Goal: Task Accomplishment & Management: Complete application form

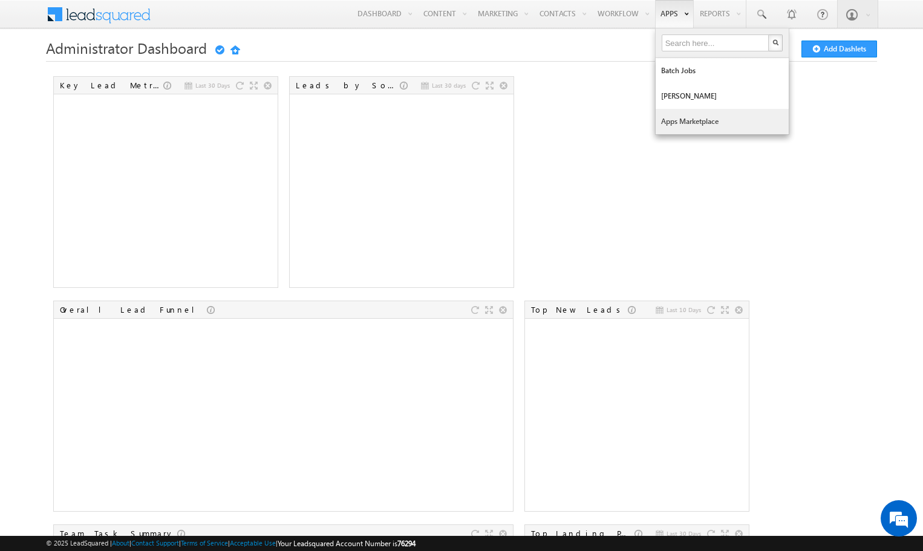
click at [679, 125] on link "Apps Marketplace" at bounding box center [722, 121] width 133 height 25
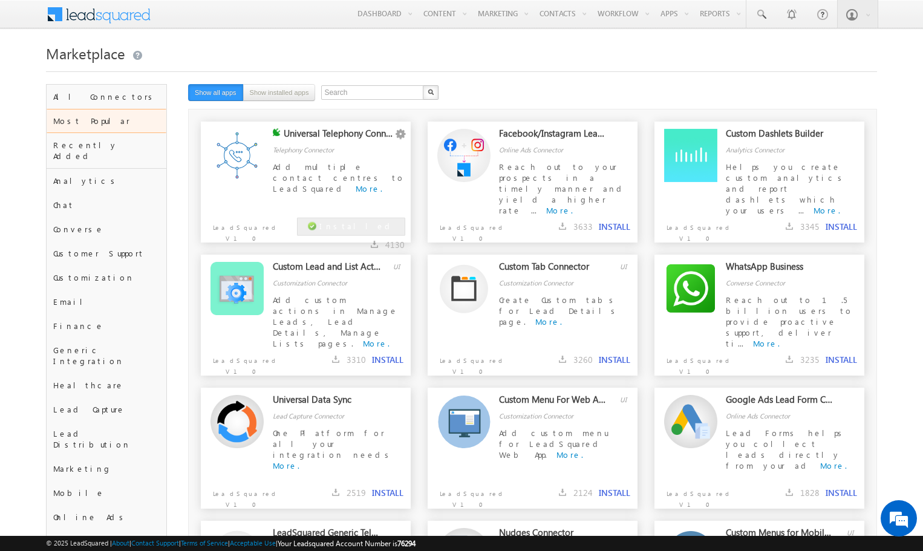
click at [341, 175] on div "Add multiple contact centres to LeadSquared More." at bounding box center [339, 178] width 132 height 34
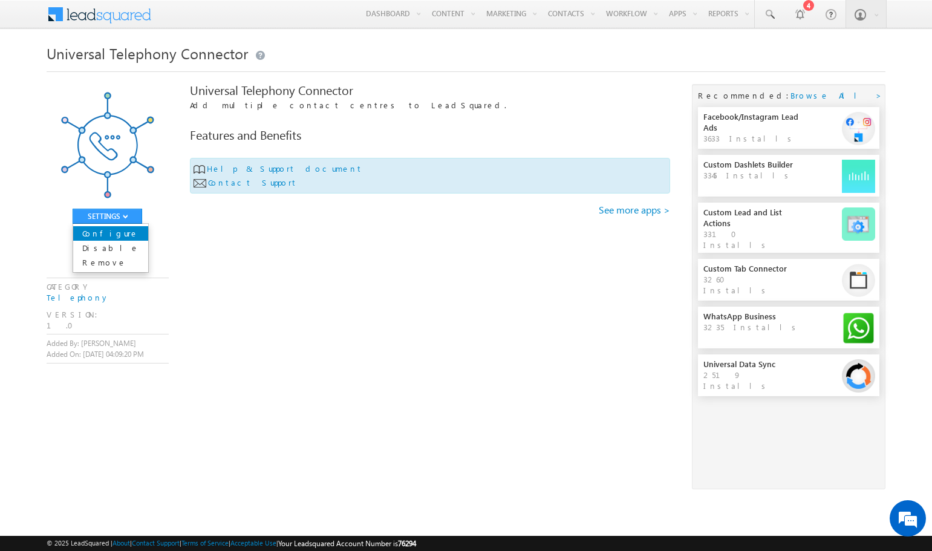
click at [127, 232] on link "Configure" at bounding box center [110, 233] width 75 height 15
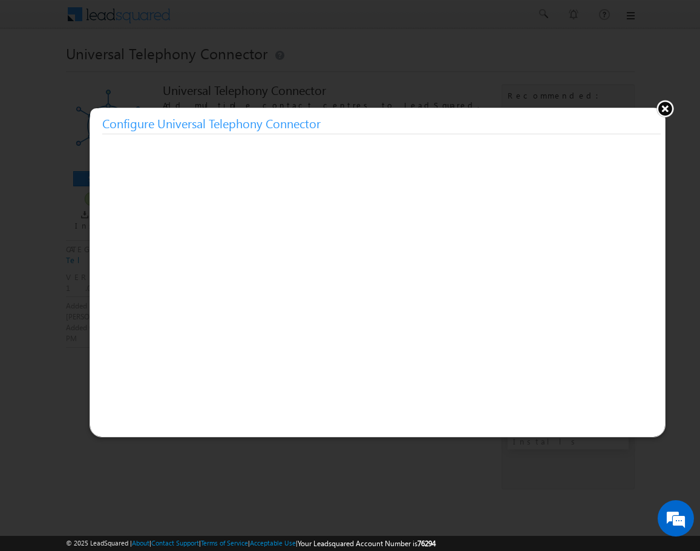
click at [664, 109] on button at bounding box center [665, 108] width 18 height 18
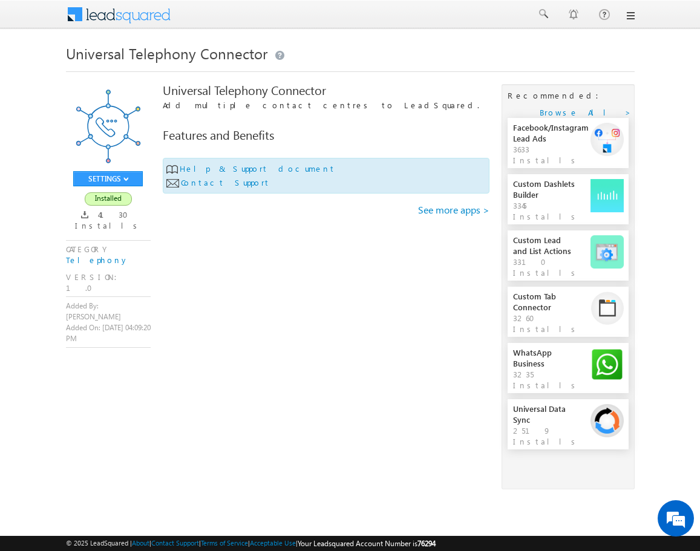
click at [628, 12] on link at bounding box center [630, 16] width 10 height 10
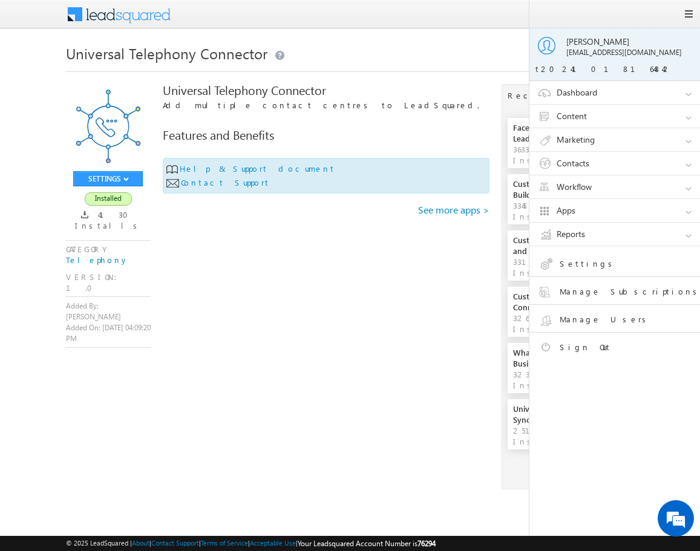
click at [484, 83] on div "Universal Telephony Connector" at bounding box center [350, 63] width 569 height 44
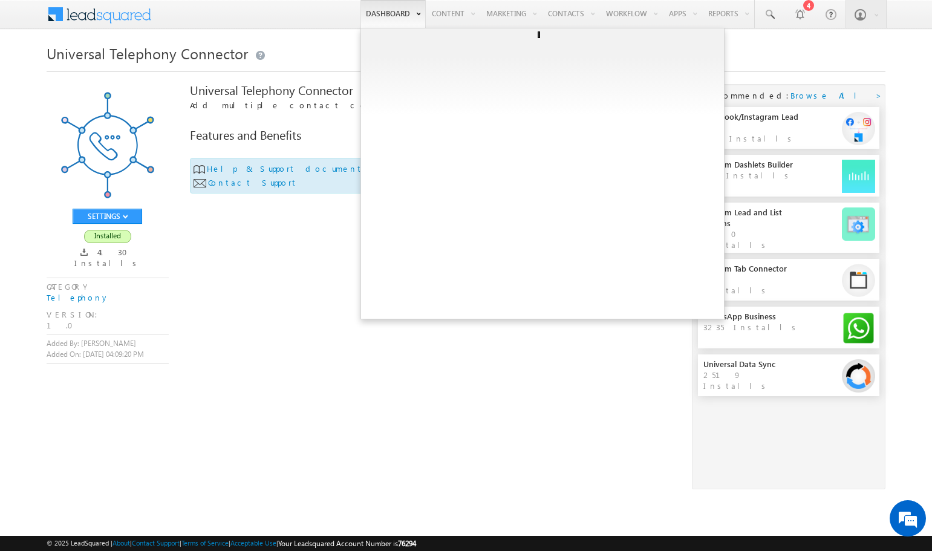
click at [385, 17] on link "Dashboard" at bounding box center [392, 14] width 65 height 28
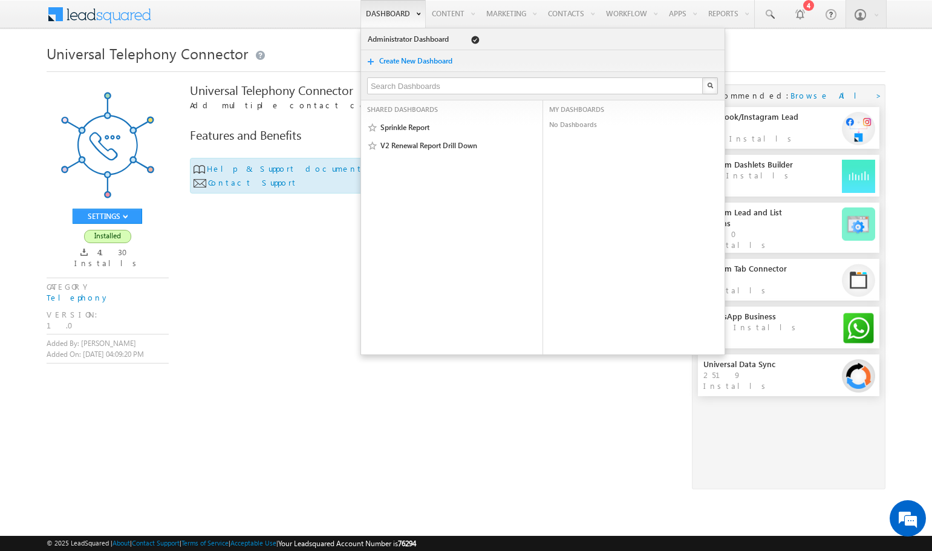
click at [384, 17] on link "Dashboard" at bounding box center [392, 14] width 65 height 28
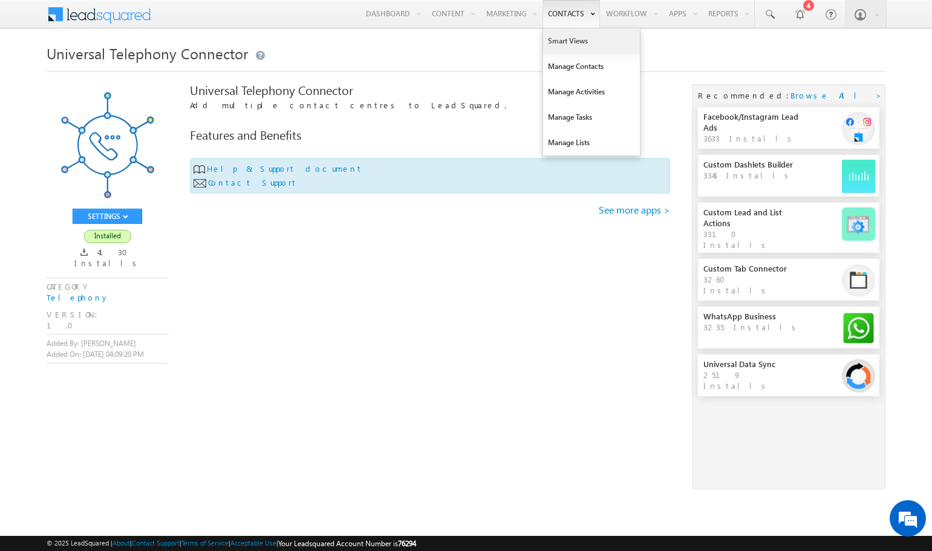
click at [553, 38] on link "Smart Views" at bounding box center [591, 40] width 97 height 25
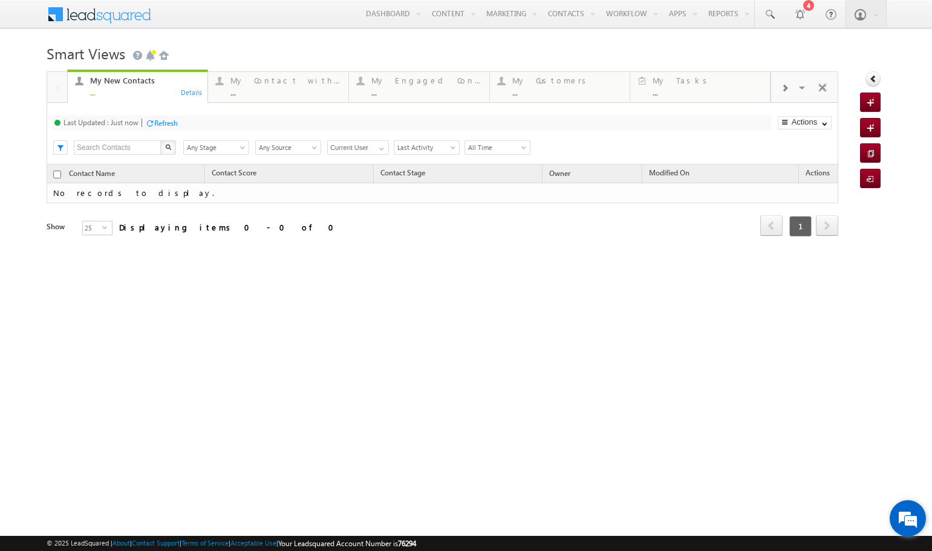
click at [902, 518] on em at bounding box center [908, 518] width 33 height 33
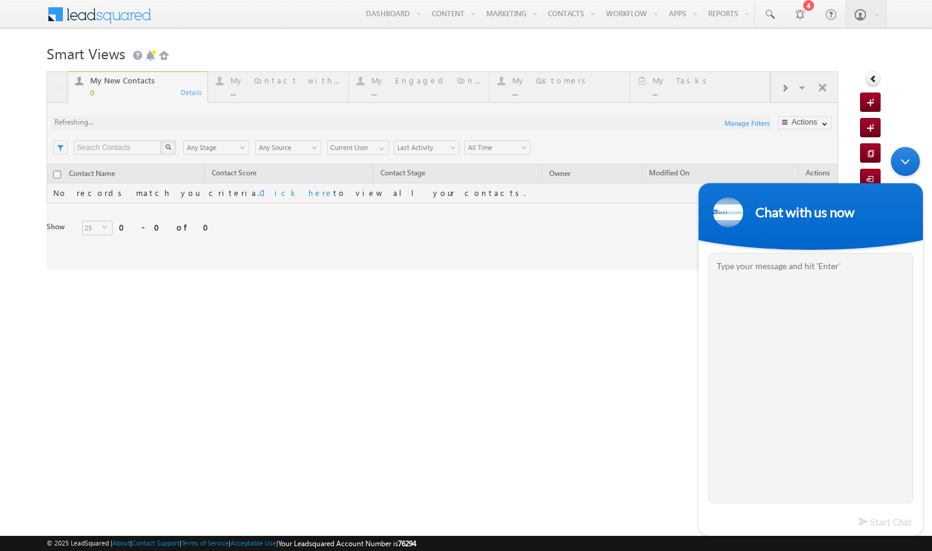
click at [895, 166] on div "Minimize live chat window" at bounding box center [905, 161] width 29 height 29
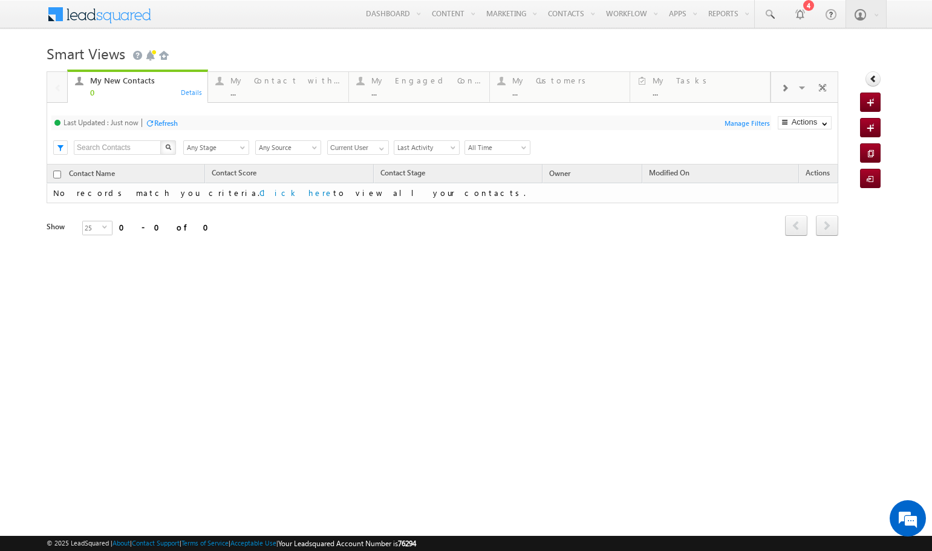
click at [45, 373] on html "Menu Farhan Shaikh farha n@ele phant .in" at bounding box center [466, 186] width 932 height 373
drag, startPoint x: 163, startPoint y: 442, endPoint x: 173, endPoint y: 439, distance: 10.1
click at [165, 373] on html "Menu Farhan Shaikh farha n@ele phant .in" at bounding box center [466, 186] width 932 height 373
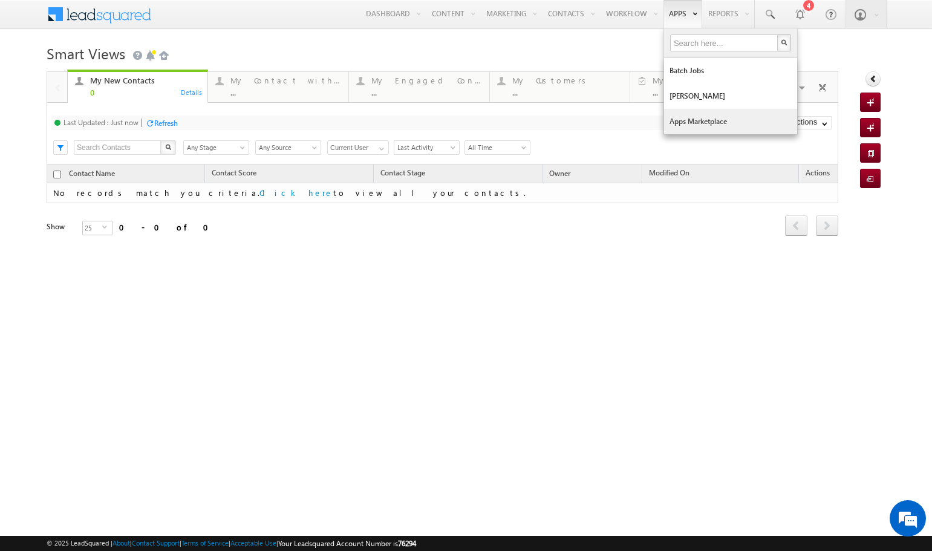
click at [722, 123] on link "Apps Marketplace" at bounding box center [730, 121] width 133 height 25
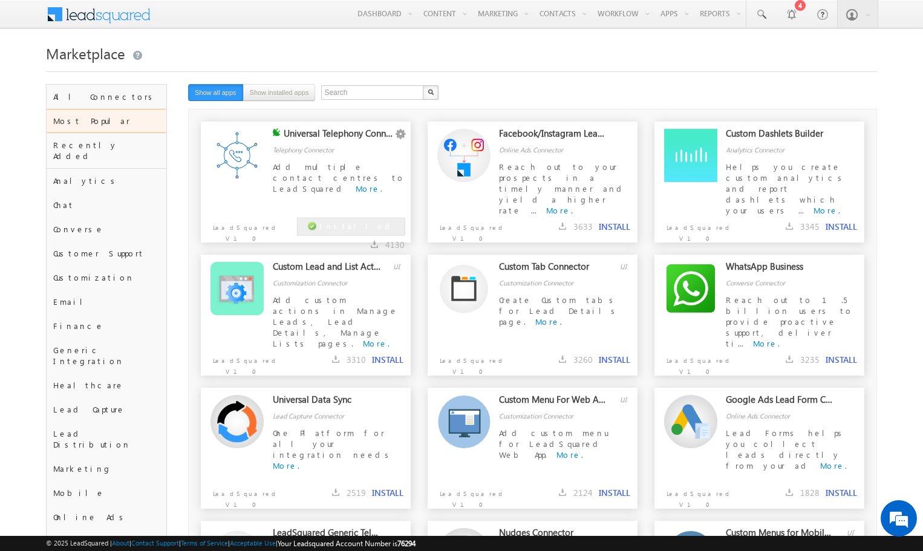
click at [354, 192] on div "Add multiple contact centres to LeadSquared More." at bounding box center [339, 178] width 132 height 34
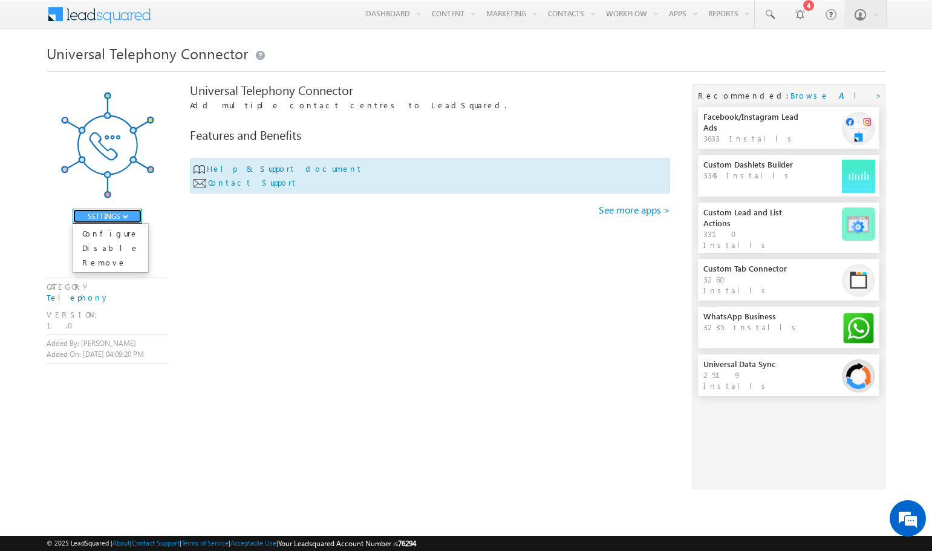
click at [117, 216] on button "SETTINGS" at bounding box center [108, 216] width 70 height 15
click at [102, 230] on link "Configure" at bounding box center [110, 233] width 75 height 15
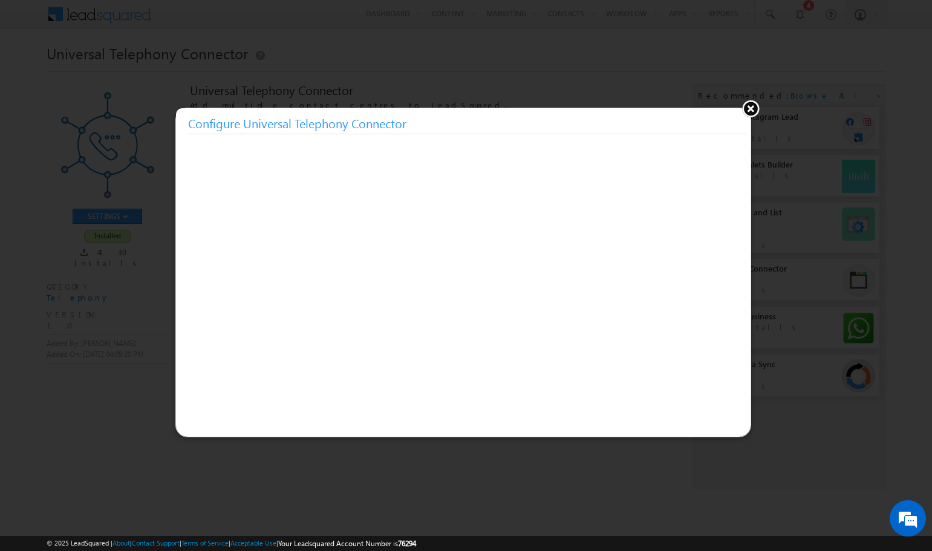
click at [747, 113] on button at bounding box center [751, 108] width 18 height 18
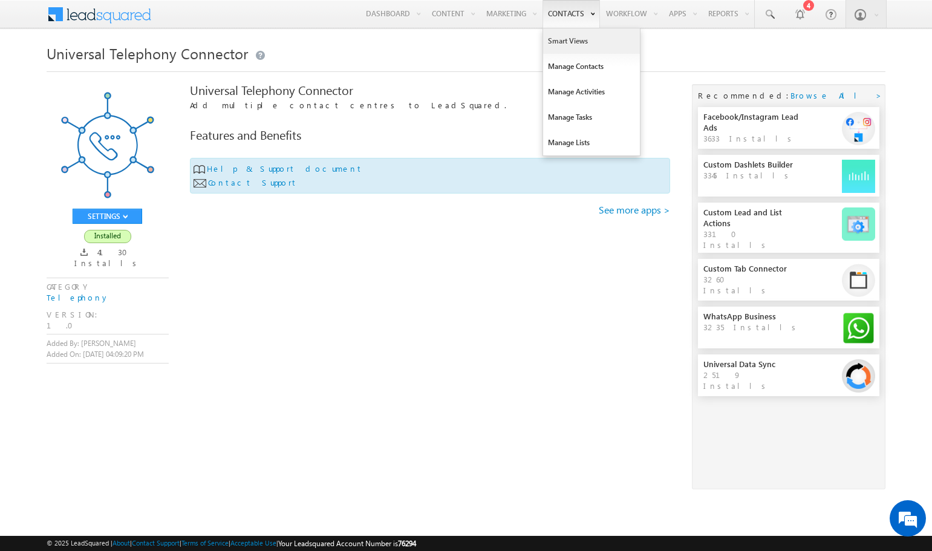
click at [568, 43] on link "Smart Views" at bounding box center [591, 40] width 97 height 25
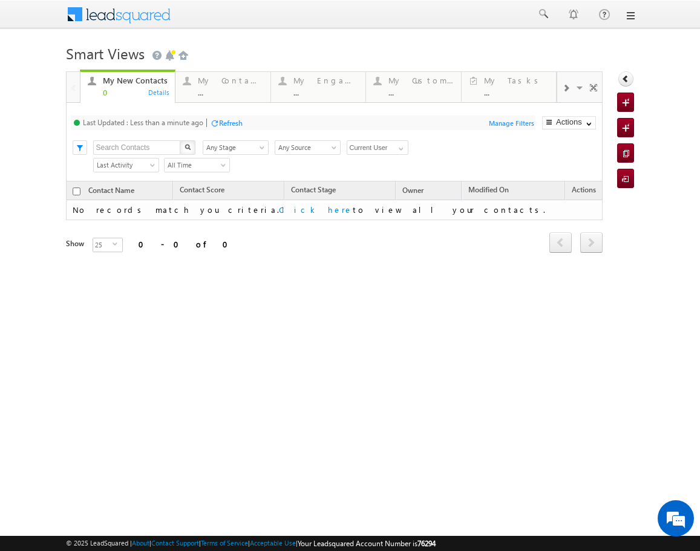
click at [630, 21] on div at bounding box center [350, 15] width 569 height 30
click at [630, 16] on link at bounding box center [630, 16] width 10 height 10
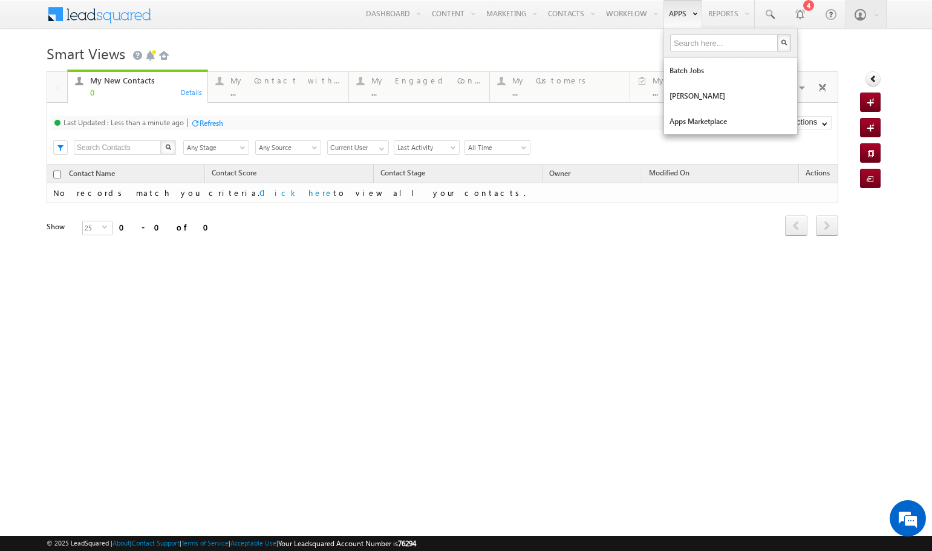
click at [670, 16] on link "Apps" at bounding box center [683, 14] width 39 height 28
click at [682, 121] on link "Apps Marketplace" at bounding box center [730, 121] width 133 height 25
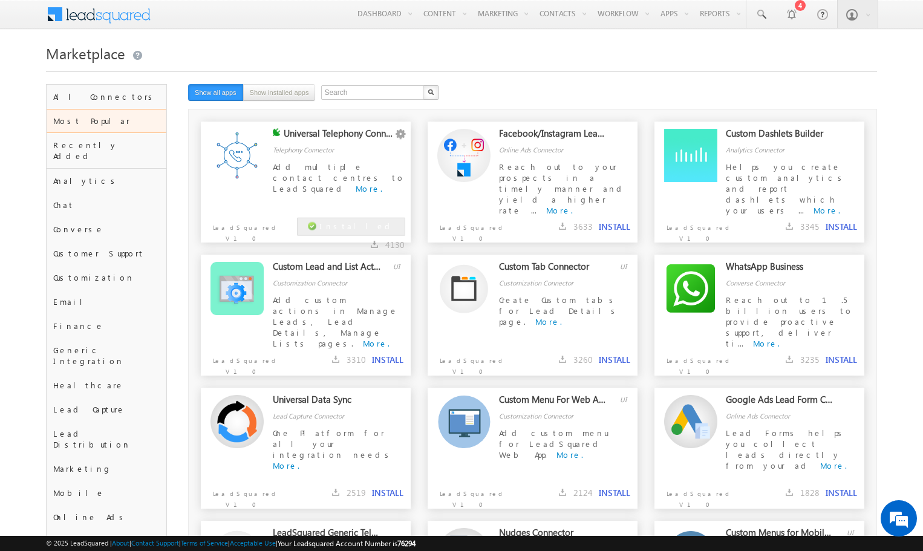
click at [253, 159] on img at bounding box center [236, 155] width 53 height 53
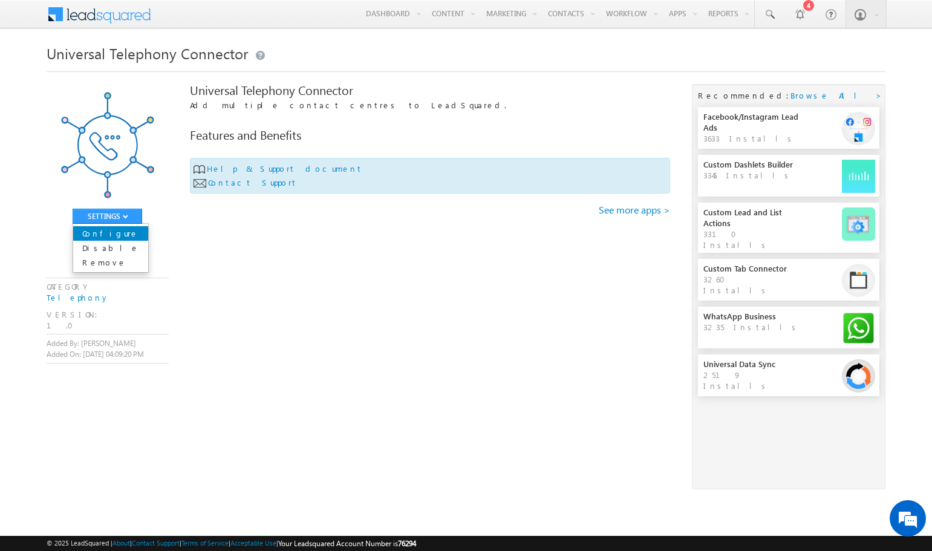
click at [125, 235] on link "Configure" at bounding box center [110, 233] width 75 height 15
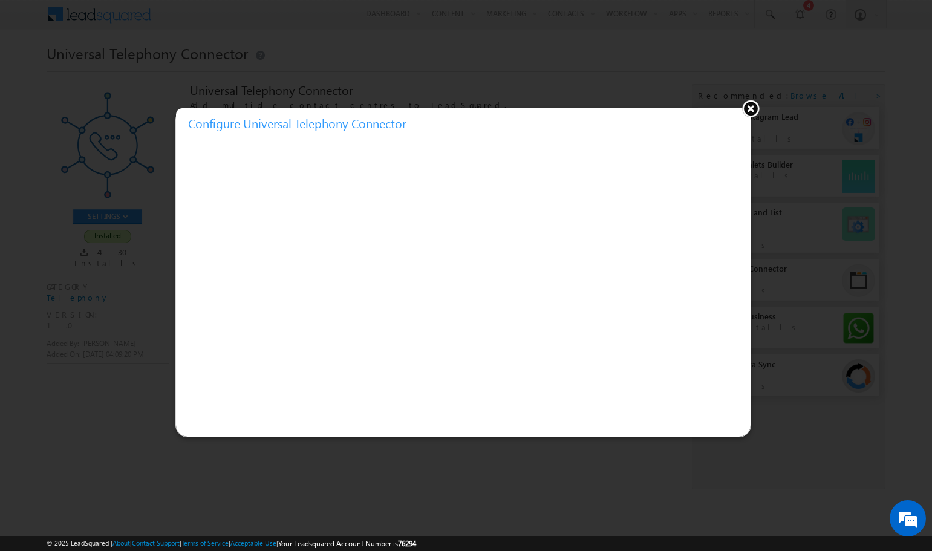
click at [746, 105] on button at bounding box center [751, 108] width 18 height 18
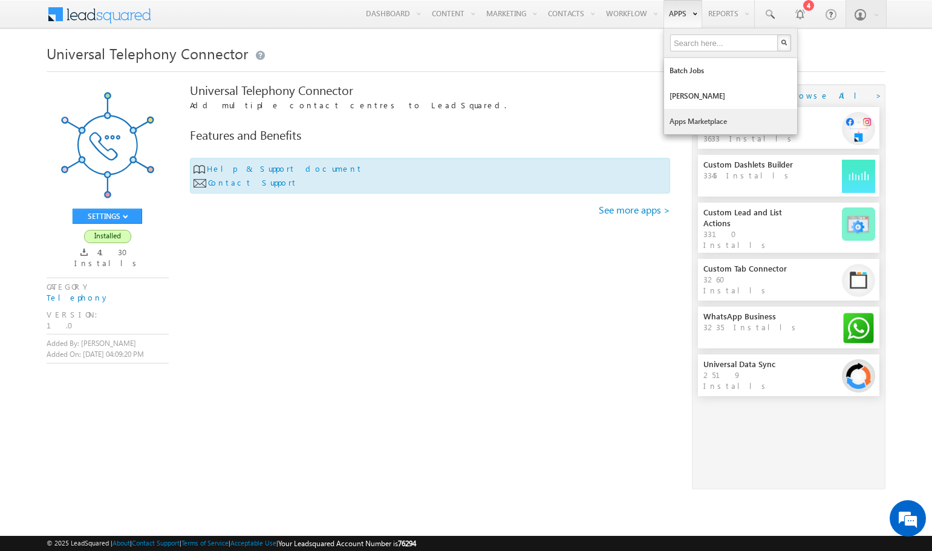
click at [695, 119] on link "Apps Marketplace" at bounding box center [730, 121] width 133 height 25
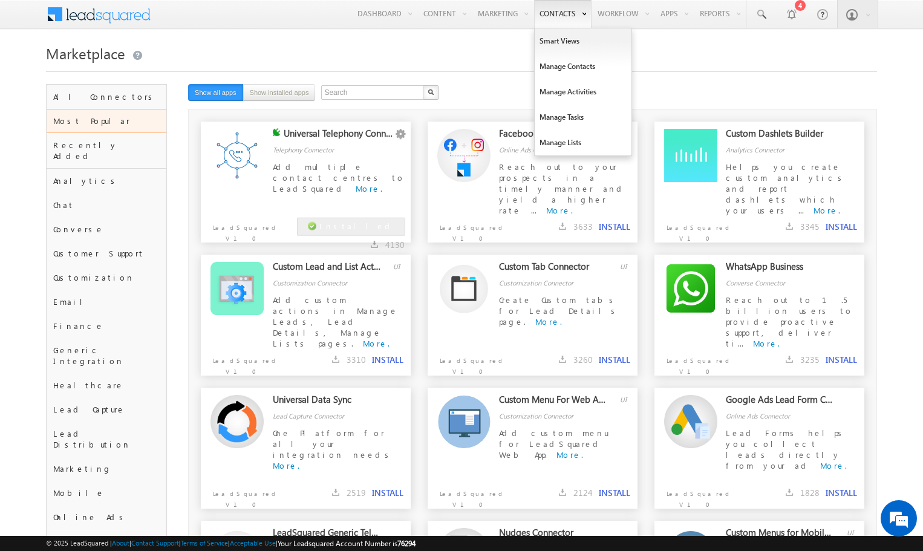
click at [550, 13] on link "Contacts" at bounding box center [562, 14] width 57 height 28
click at [535, 50] on link "Smart Views" at bounding box center [583, 40] width 97 height 25
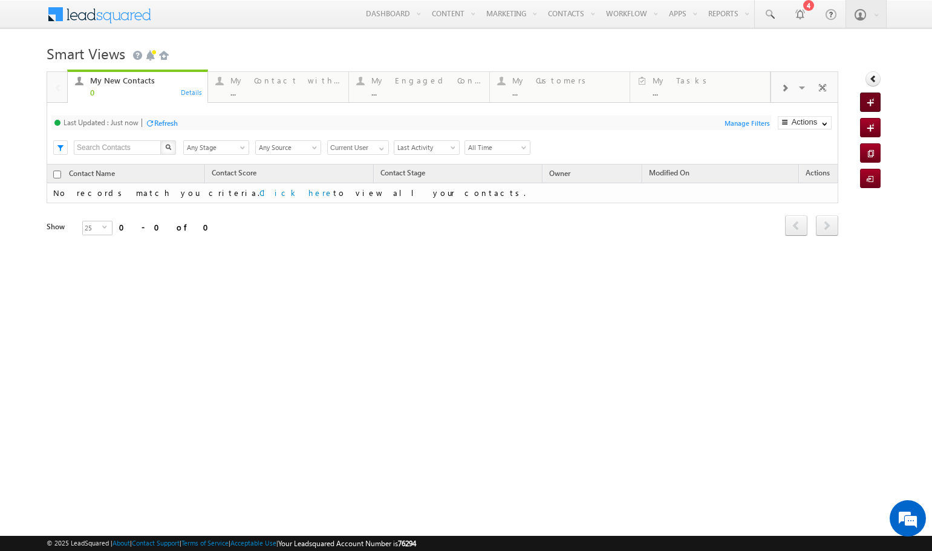
click at [874, 103] on span at bounding box center [872, 103] width 11 height 12
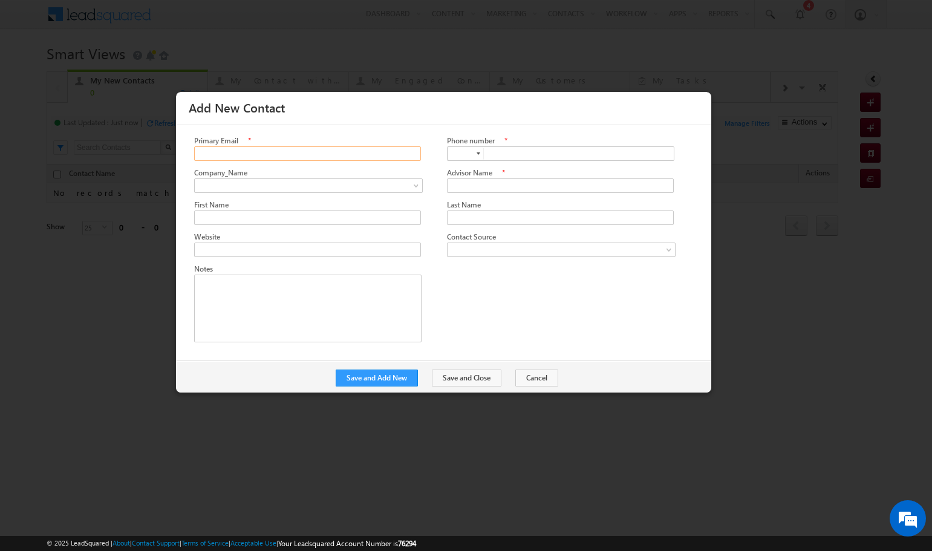
click at [367, 151] on input "Primary Email" at bounding box center [307, 153] width 227 height 15
type input "akhtar@gmail.com"
click at [480, 154] on div at bounding box center [479, 153] width 4 height 2
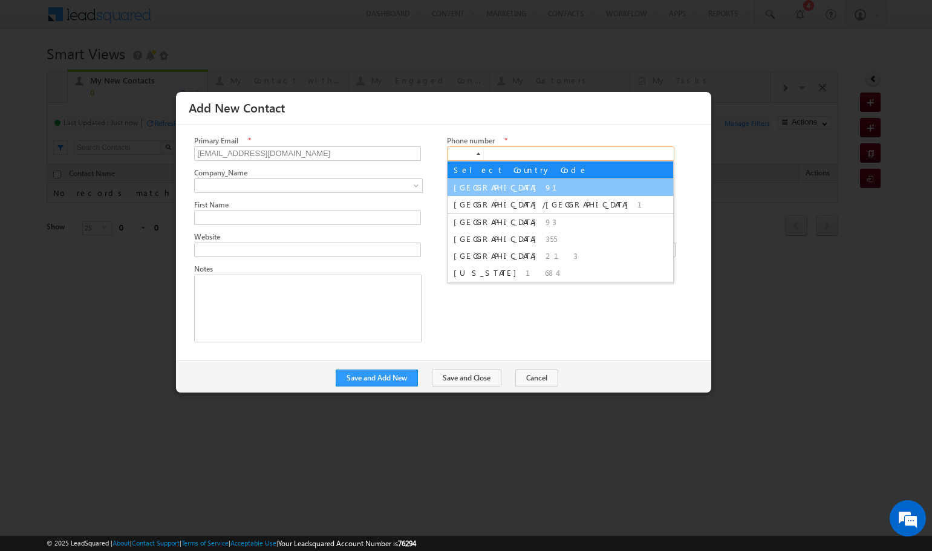
click at [474, 181] on li "India 91" at bounding box center [561, 187] width 226 height 17
type input "+91"
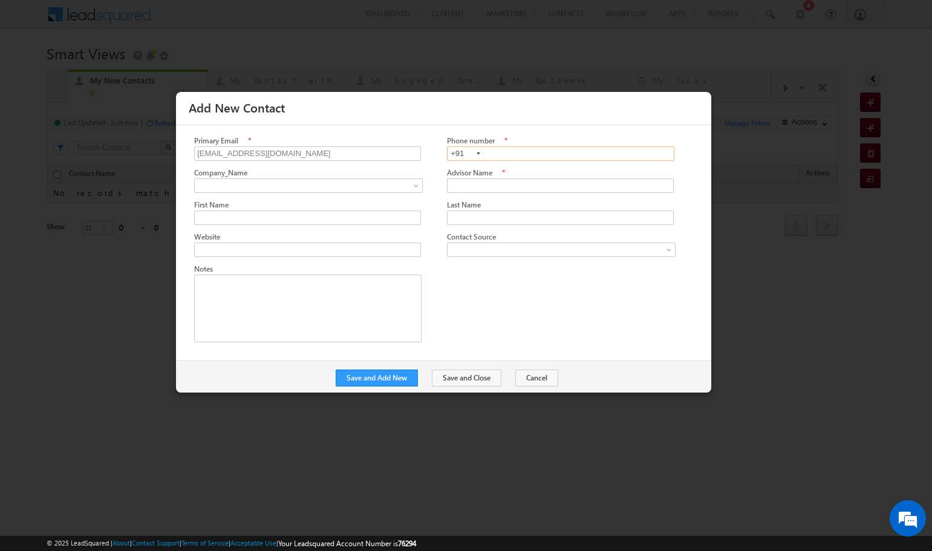
click at [509, 153] on input "text" at bounding box center [560, 153] width 227 height 15
type input "8418979278"
click at [210, 158] on input "akhtar@gmail.com" at bounding box center [307, 153] width 227 height 15
type input "noumya@gmail.com"
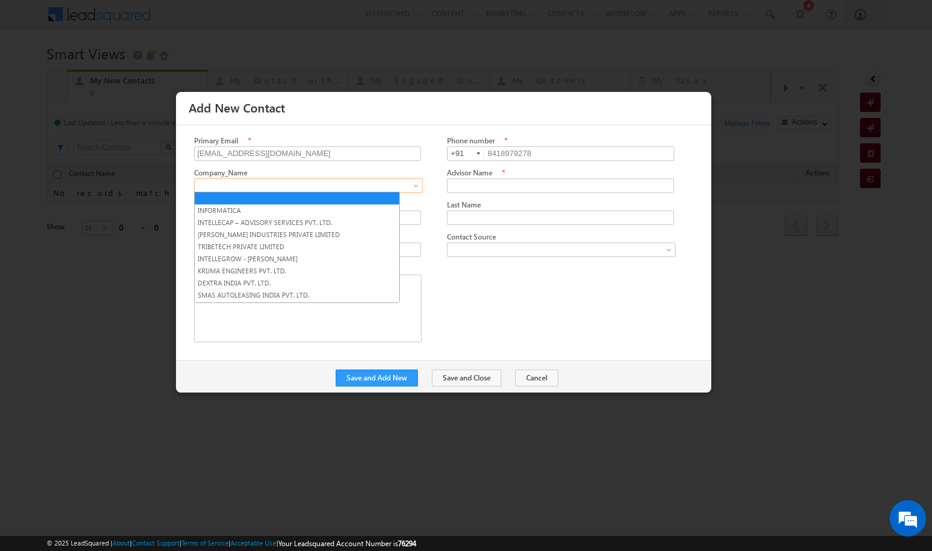
click at [231, 183] on span at bounding box center [305, 185] width 220 height 11
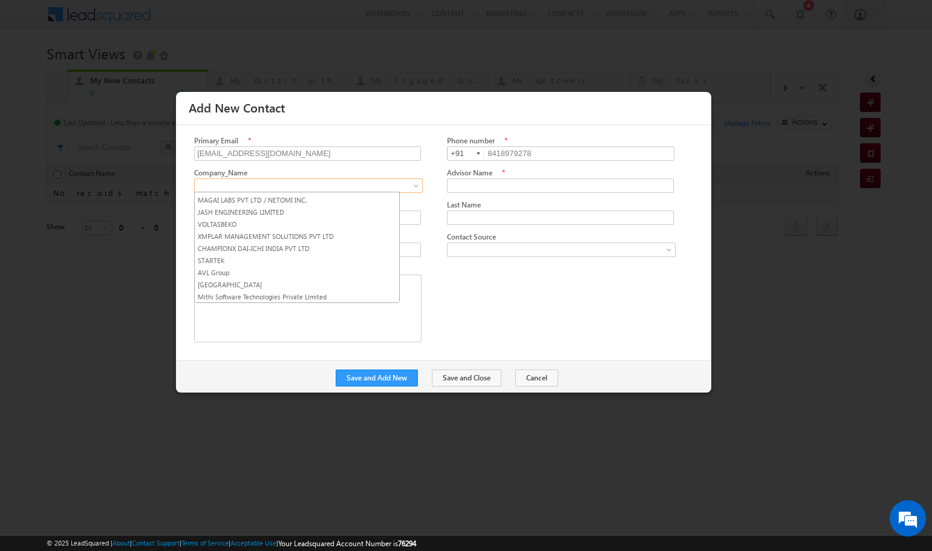
scroll to position [1136, 0]
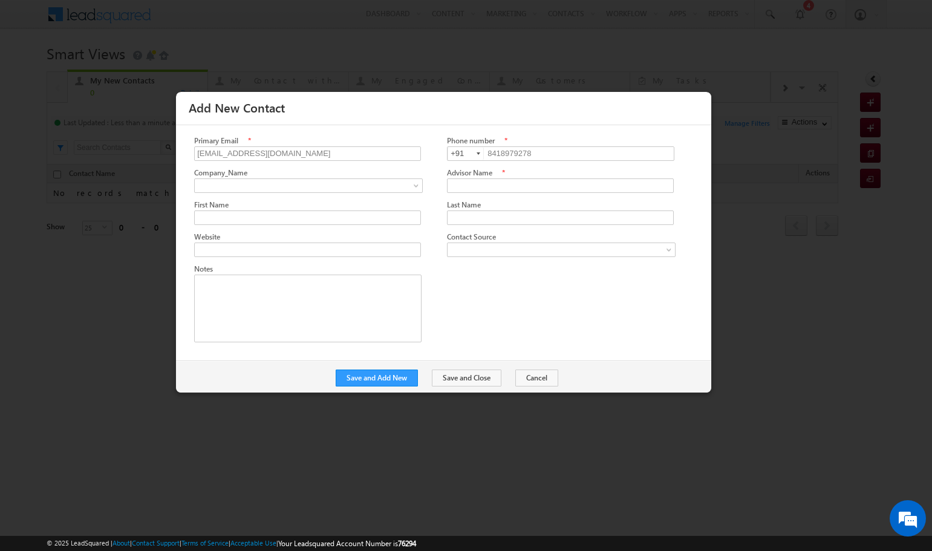
click at [533, 291] on div "Primary Email * noumya@gmail.com Phone number * +91-8418979278 8418979278 +91 C…" at bounding box center [452, 242] width 517 height 214
click at [513, 181] on input "Advisor Name" at bounding box center [560, 185] width 227 height 15
type input "Noumya"
click at [418, 376] on button "Save and Add New" at bounding box center [377, 378] width 82 height 17
click at [523, 377] on button "Cancel" at bounding box center [536, 378] width 43 height 17
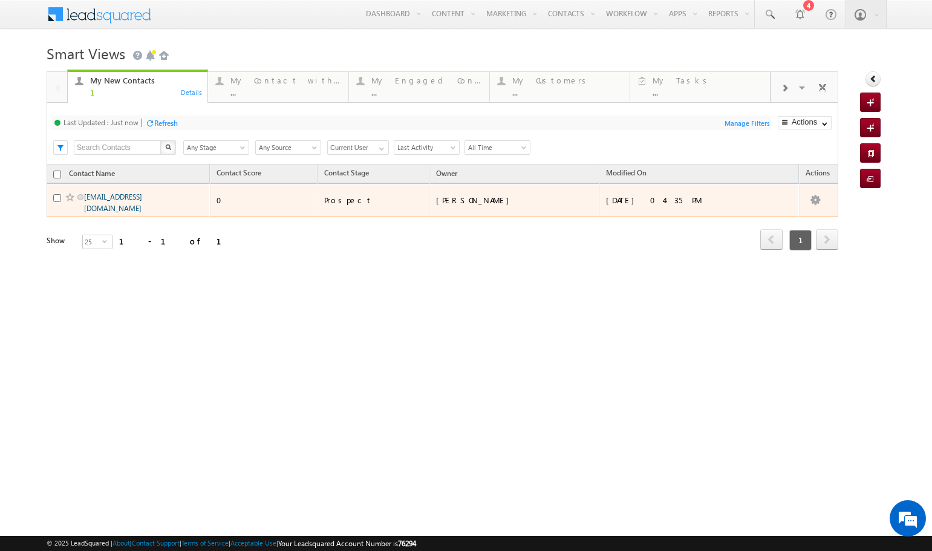
click at [140, 200] on link "noumya@gmail.com" at bounding box center [113, 202] width 58 height 21
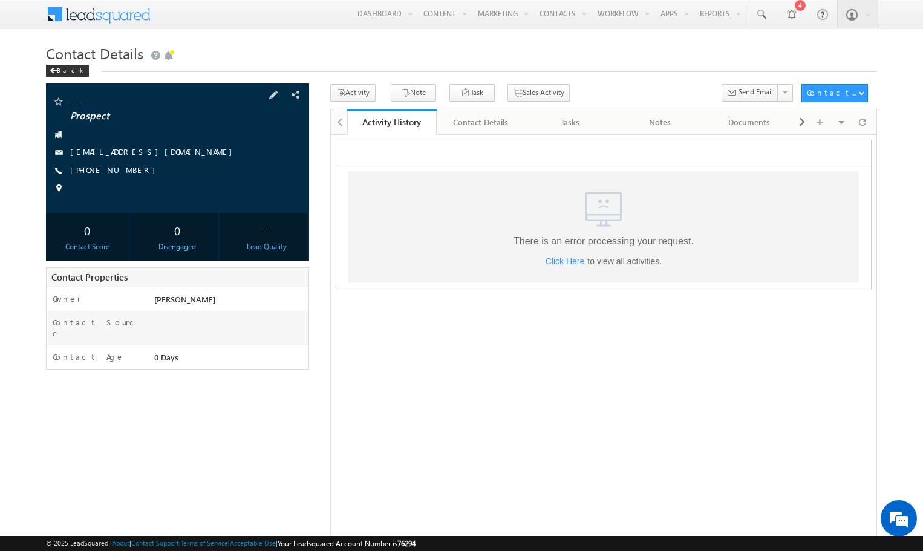
click at [95, 170] on span "+91-8418979278" at bounding box center [115, 171] width 91 height 12
click at [57, 171] on span at bounding box center [58, 171] width 12 height 12
click at [93, 172] on span "+91-8418979278" at bounding box center [115, 171] width 91 height 12
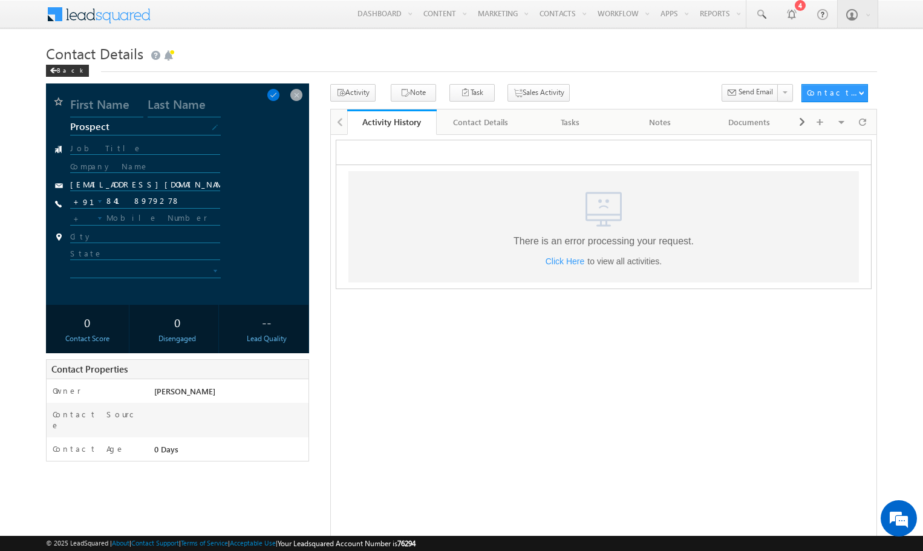
click at [365, 291] on html ".a{fill:none;}.b{fill:#cad4e2;} There is an error processing your request. Clic…" at bounding box center [603, 213] width 546 height 159
click at [297, 93] on span at bounding box center [296, 94] width 13 height 13
click at [792, 17] on div at bounding box center [791, 14] width 12 height 12
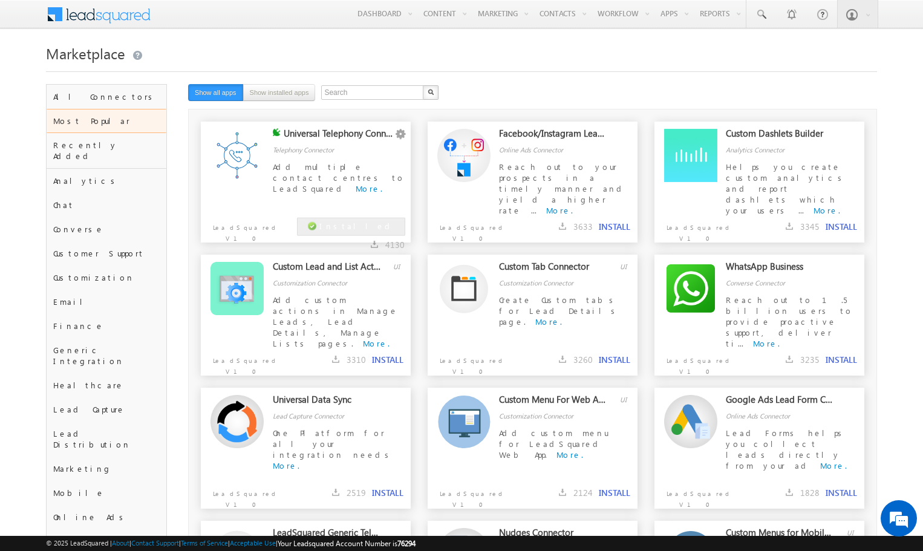
click at [357, 186] on div "Add multiple contact centres to LeadSquared More." at bounding box center [339, 178] width 132 height 34
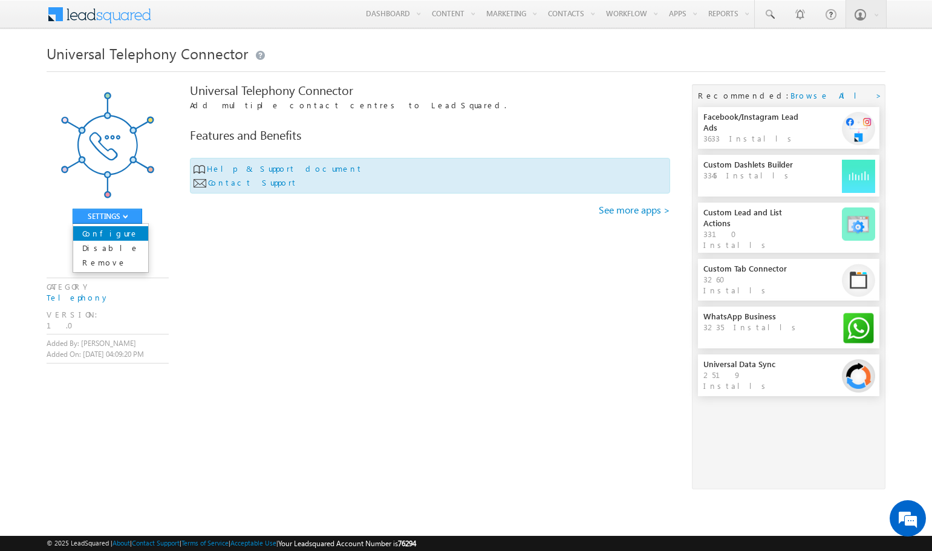
click at [112, 234] on link "Configure" at bounding box center [110, 233] width 75 height 15
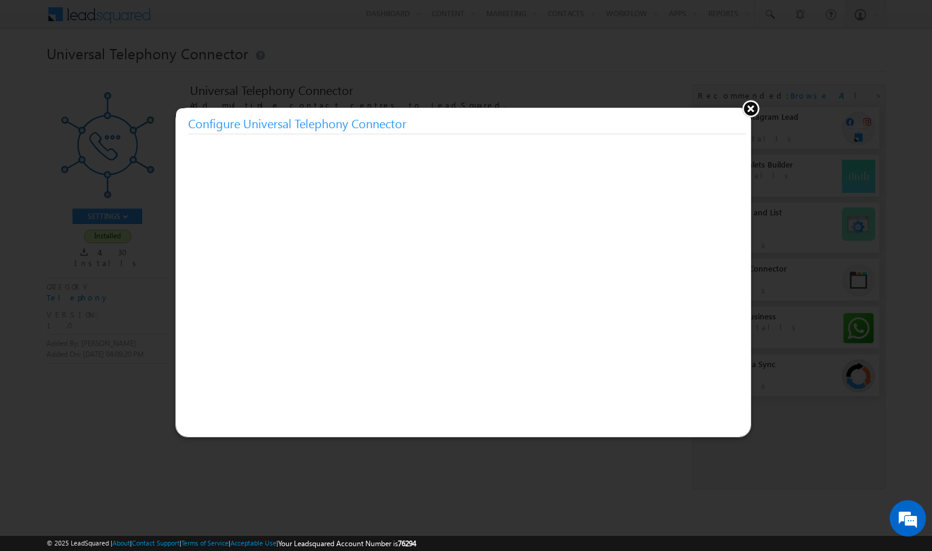
click at [749, 102] on button at bounding box center [751, 108] width 18 height 18
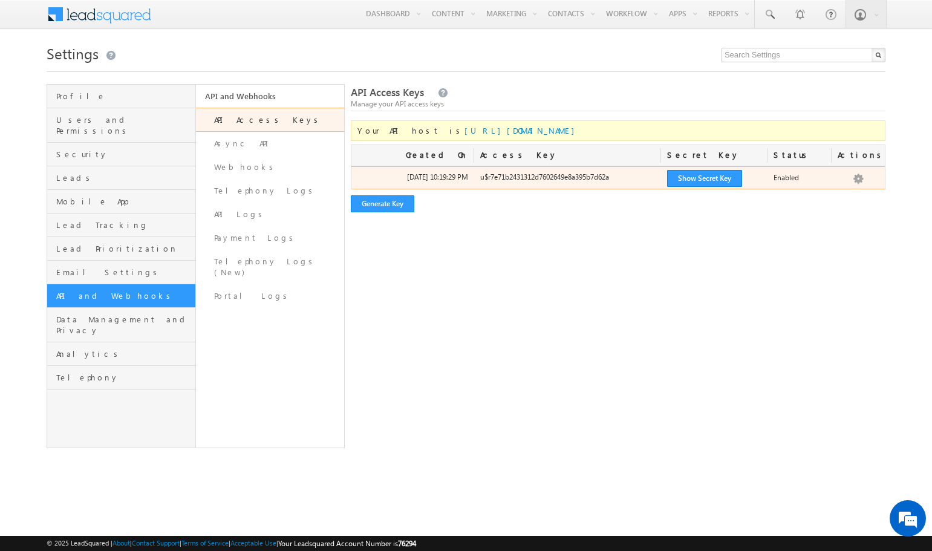
click at [526, 180] on div "u$r7e71b2431312d7602649e8a395b7d62a" at bounding box center [567, 180] width 187 height 17
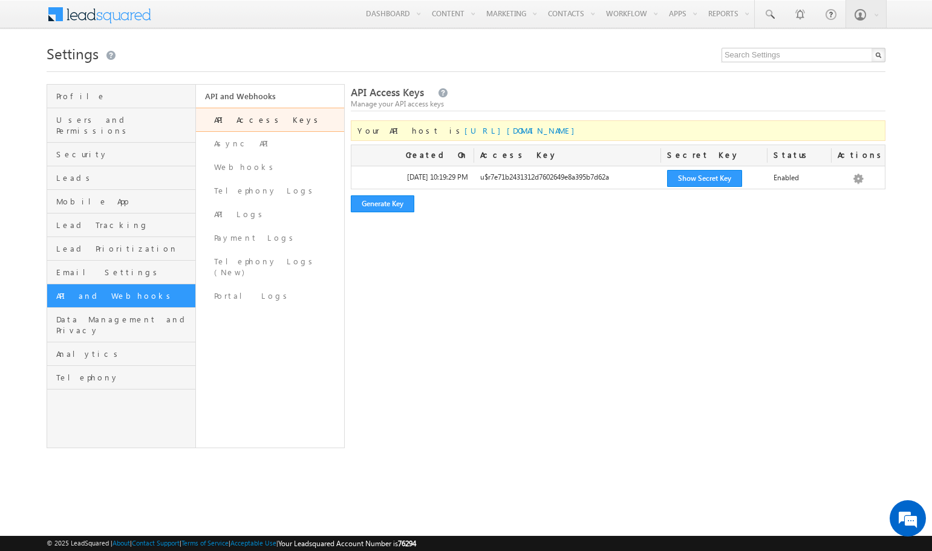
click at [518, 202] on div "Generate Key" at bounding box center [618, 203] width 535 height 17
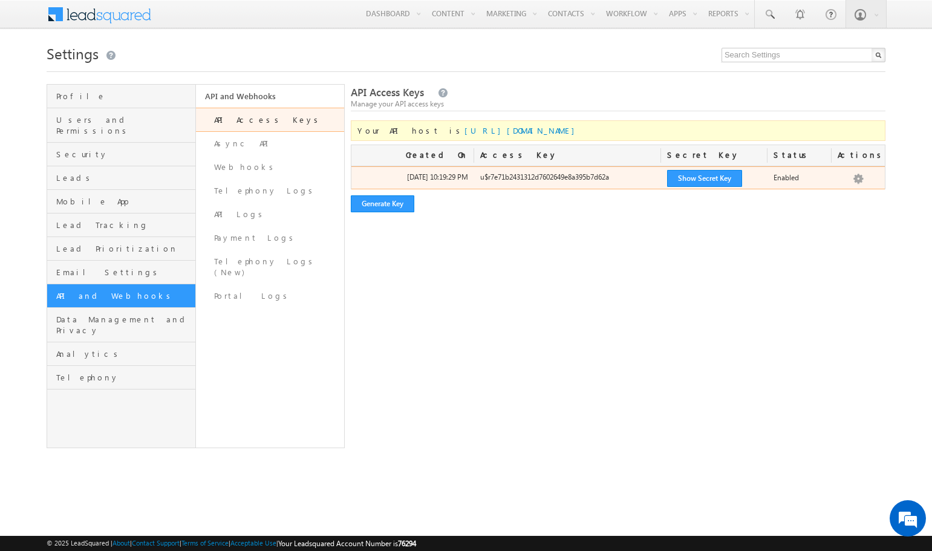
drag, startPoint x: 480, startPoint y: 178, endPoint x: 624, endPoint y: 175, distance: 143.4
click at [624, 175] on div "u$r7e71b2431312d7602649e8a395b7d62a" at bounding box center [567, 180] width 187 height 17
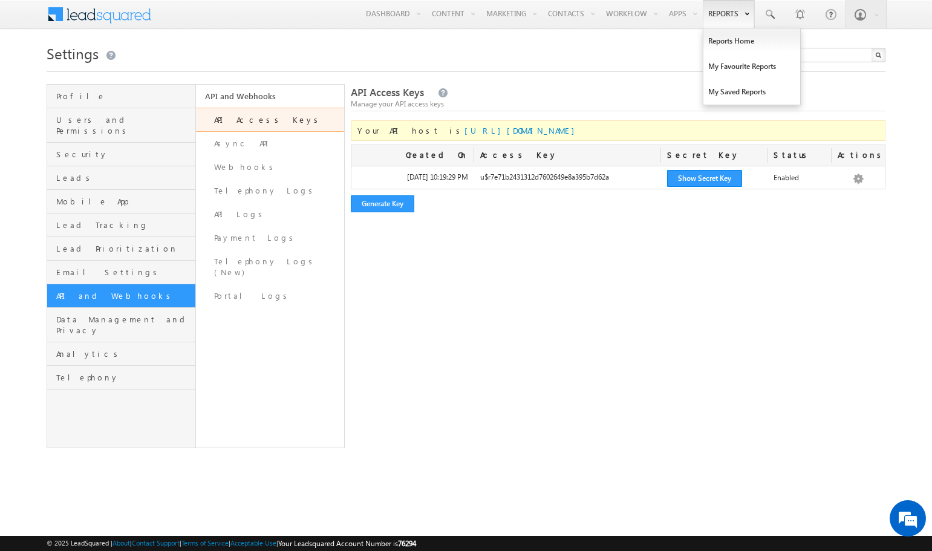
copy div "u$r7e71b2431312d7602649e8a395b7d62a"
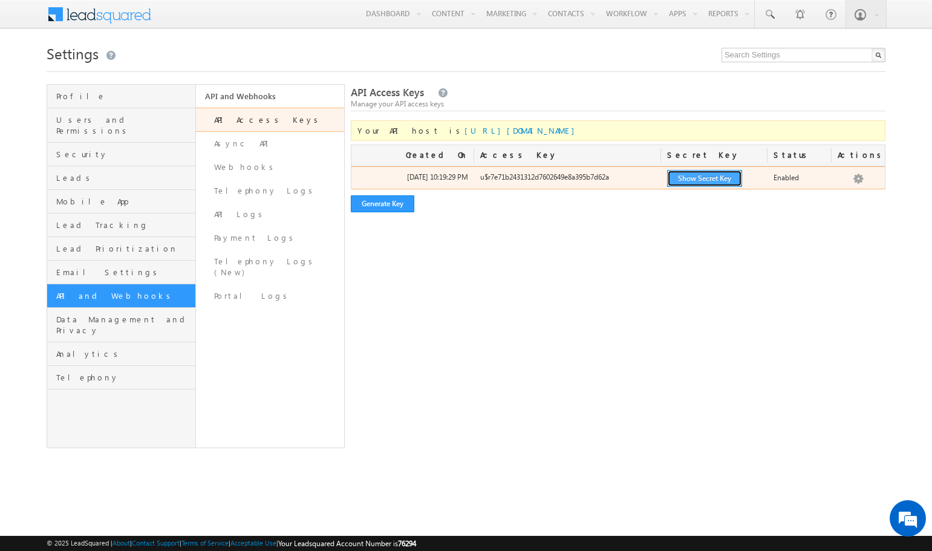
click at [704, 184] on button "Show Secret Key" at bounding box center [704, 178] width 75 height 17
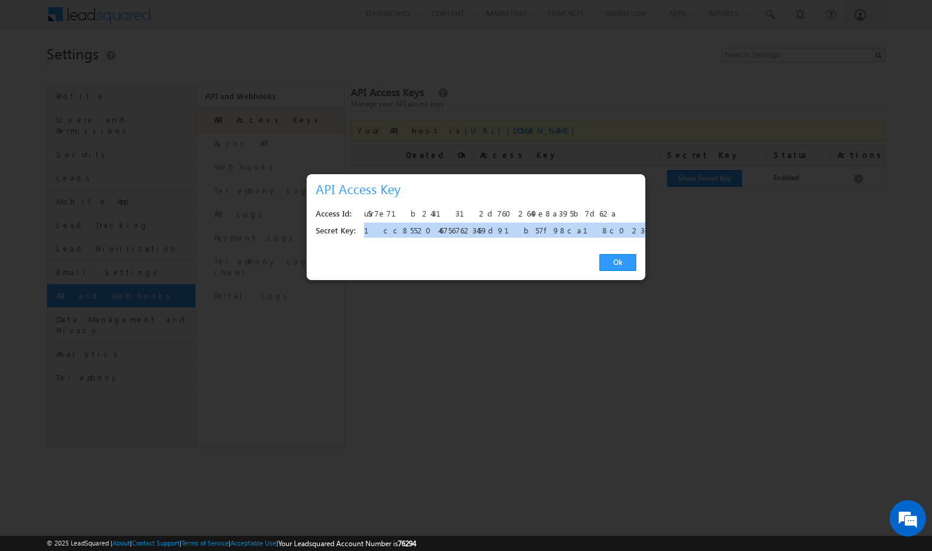
drag, startPoint x: 365, startPoint y: 234, endPoint x: 541, endPoint y: 232, distance: 175.4
click at [541, 232] on div "1cc85520467567623459d91b57f98ca18c02361a" at bounding box center [497, 231] width 266 height 17
copy div "1cc85520467567623459d91b57f98ca18c02361a"
click at [605, 259] on link "Ok" at bounding box center [617, 262] width 37 height 17
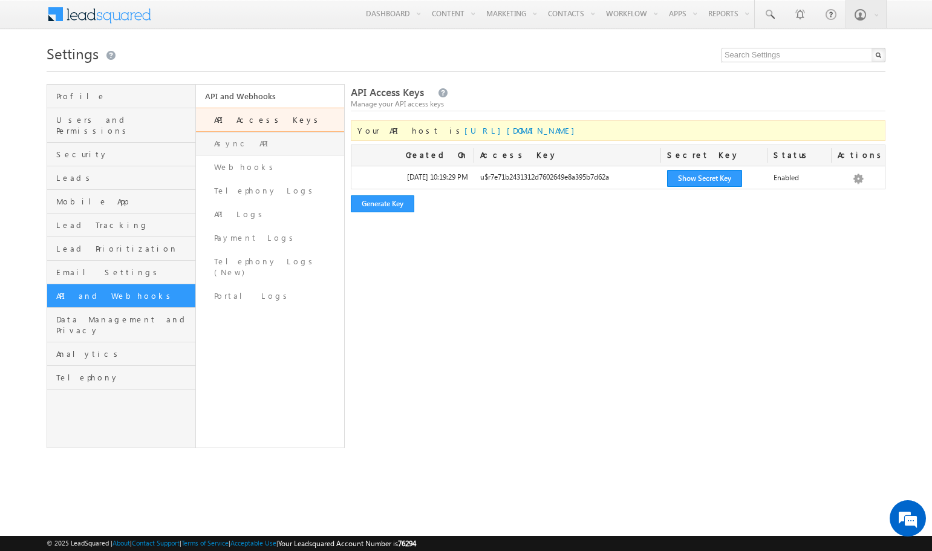
click at [268, 144] on link "Async API" at bounding box center [270, 144] width 149 height 24
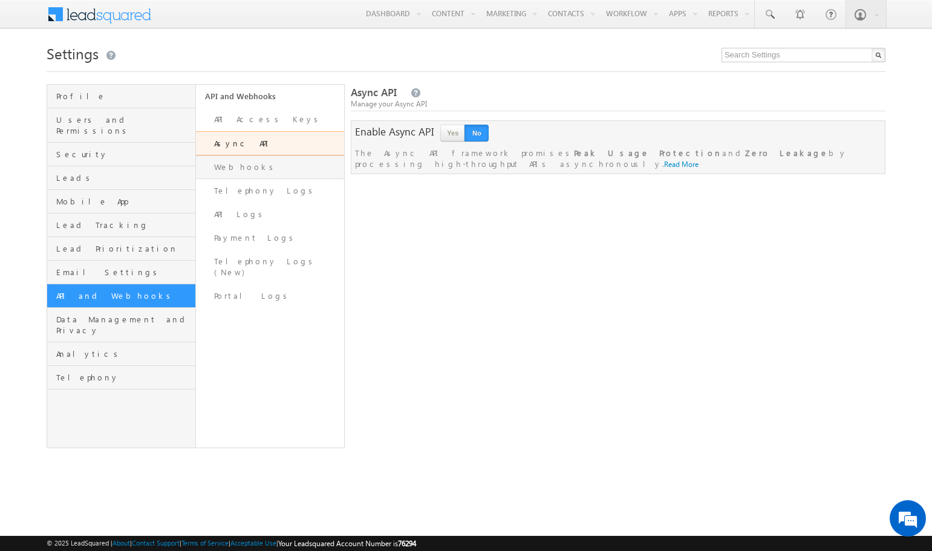
click at [265, 173] on link "Webhooks" at bounding box center [270, 167] width 149 height 24
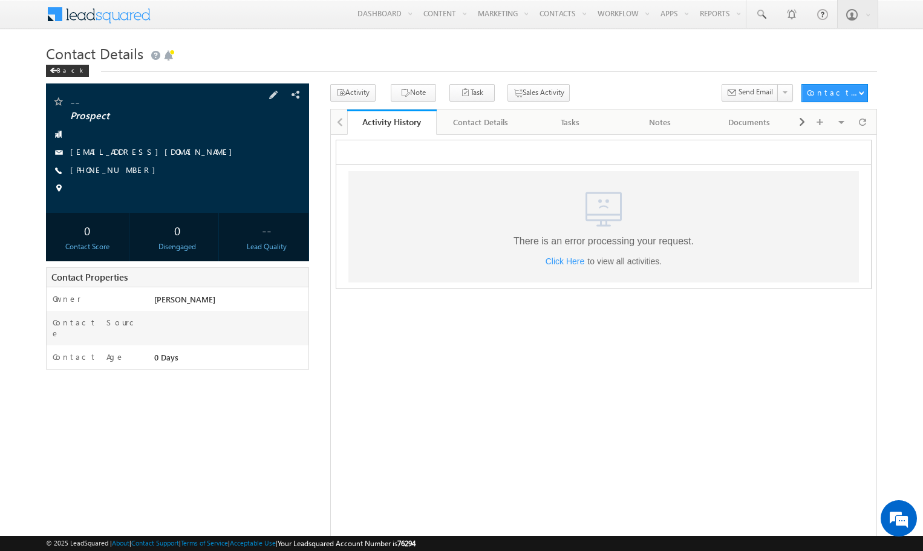
click at [90, 168] on span "+91-8418979278" at bounding box center [115, 171] width 91 height 12
click at [92, 169] on span "+91-8418979278" at bounding box center [115, 171] width 91 height 12
click at [92, 169] on span "[PHONE_NUMBER]" at bounding box center [115, 171] width 91 height 12
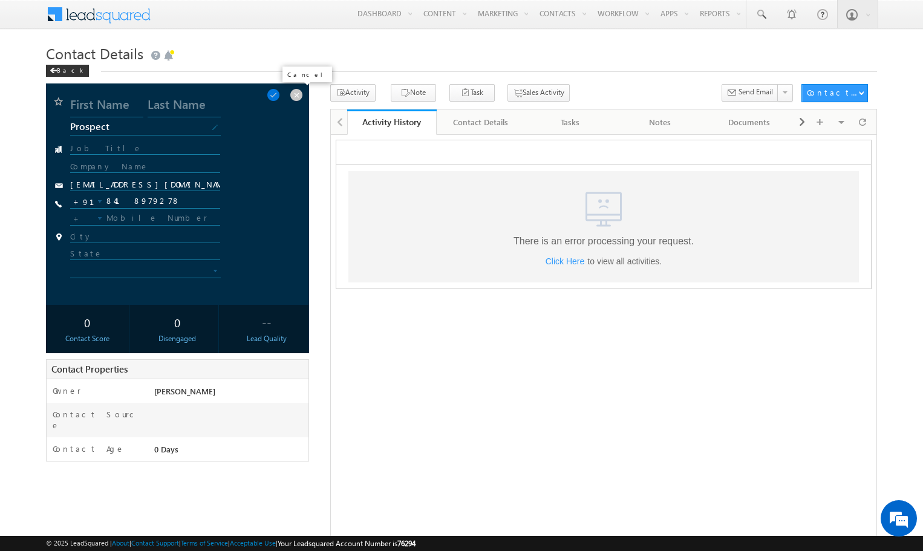
click at [293, 92] on span at bounding box center [296, 94] width 13 height 13
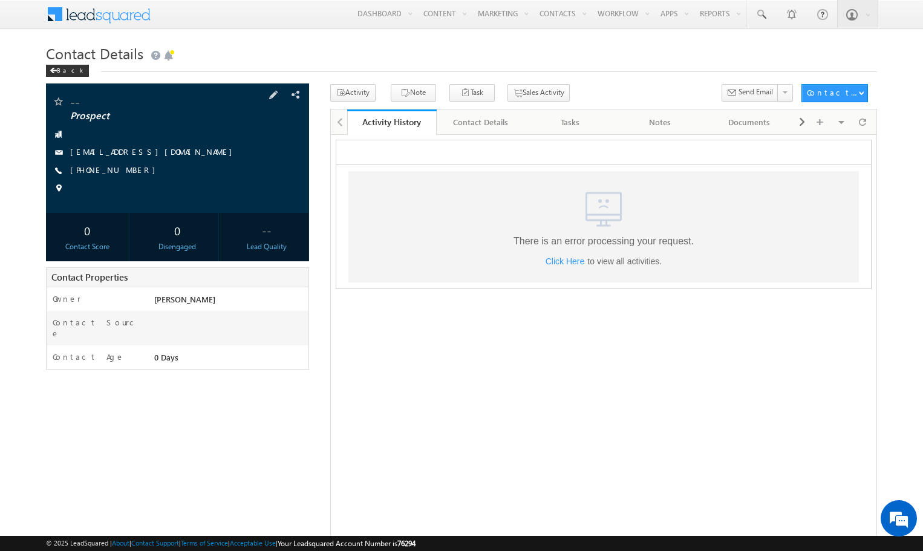
click at [59, 168] on span at bounding box center [58, 171] width 12 height 12
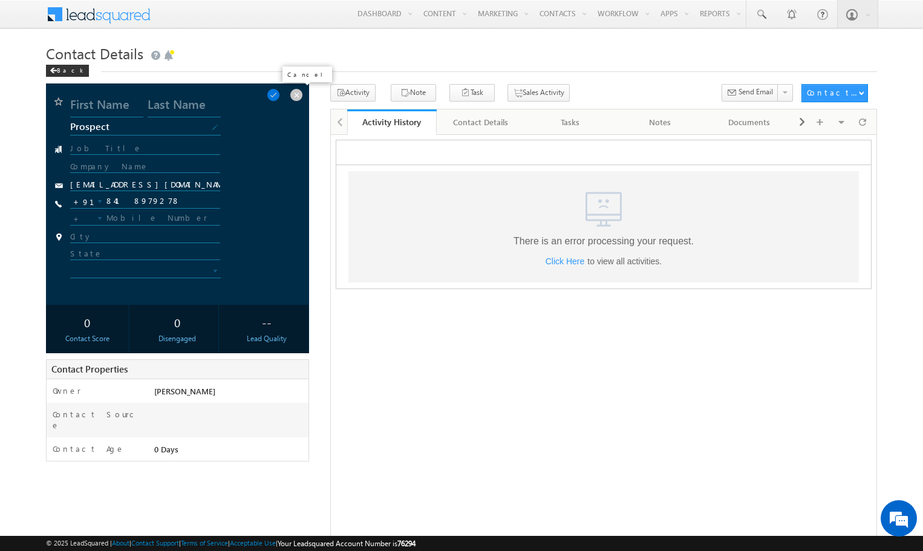
click at [298, 88] on span at bounding box center [296, 94] width 13 height 13
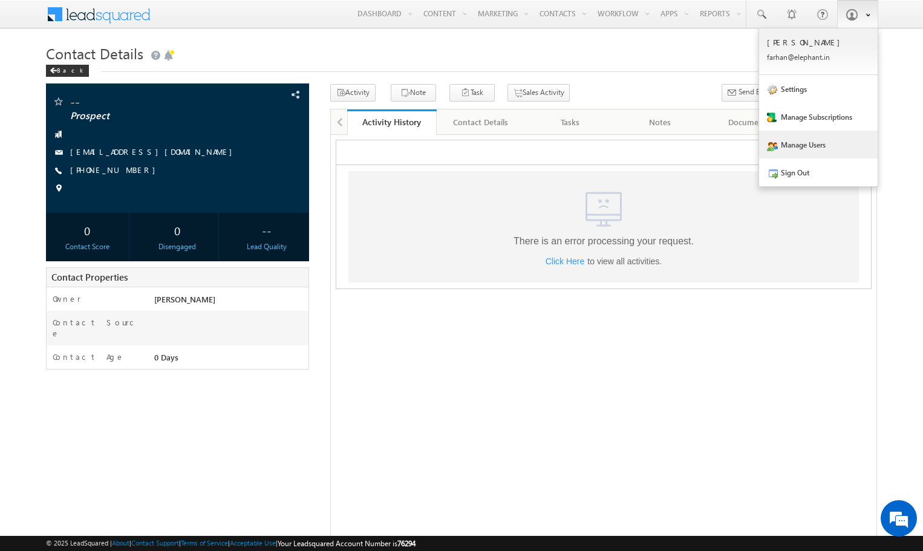
click at [569, 143] on link "Manage Users" at bounding box center [818, 145] width 119 height 28
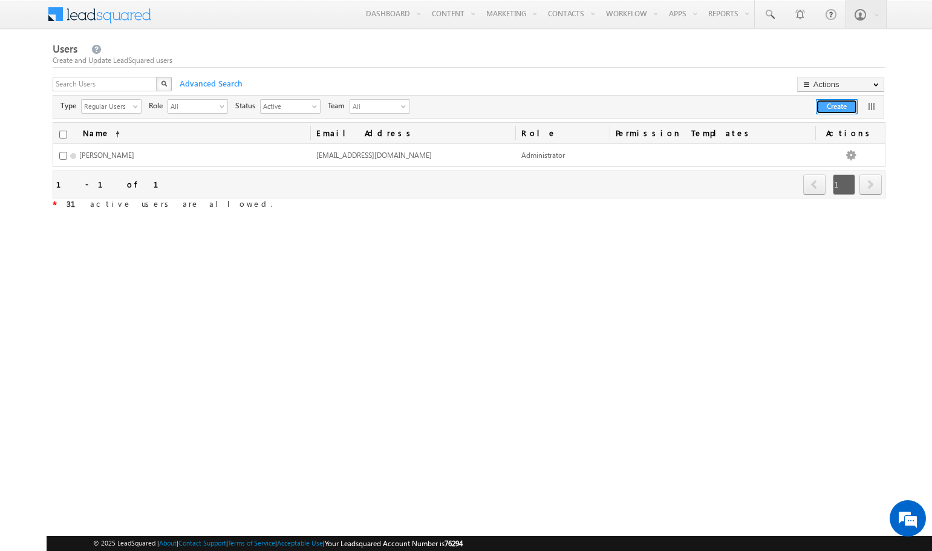
click at [832, 100] on button "Create" at bounding box center [837, 106] width 42 height 15
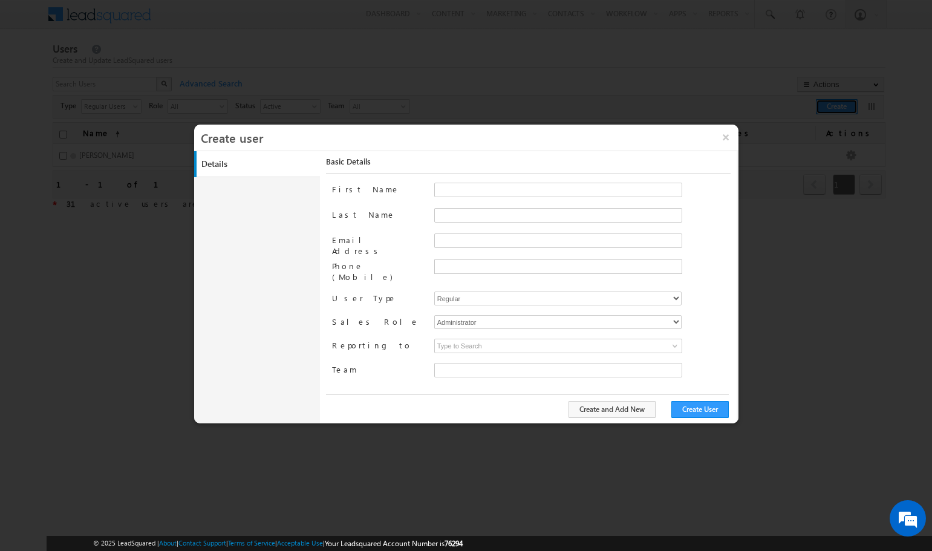
type input "7aff4937-703f-11eb-8916-02c8fa2d3ed4"
click at [460, 186] on input "First Name" at bounding box center [558, 190] width 248 height 15
type input "A"
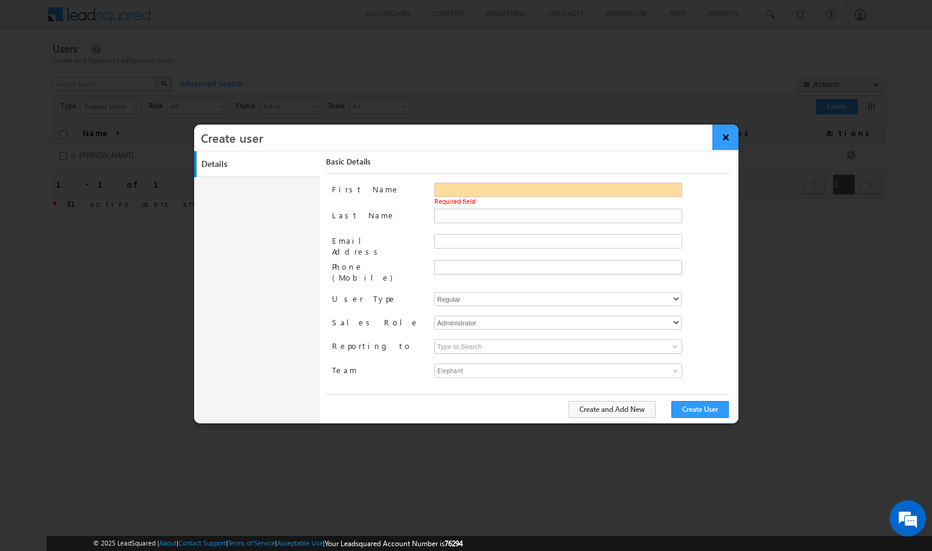
click at [726, 143] on button "×" at bounding box center [725, 137] width 26 height 25
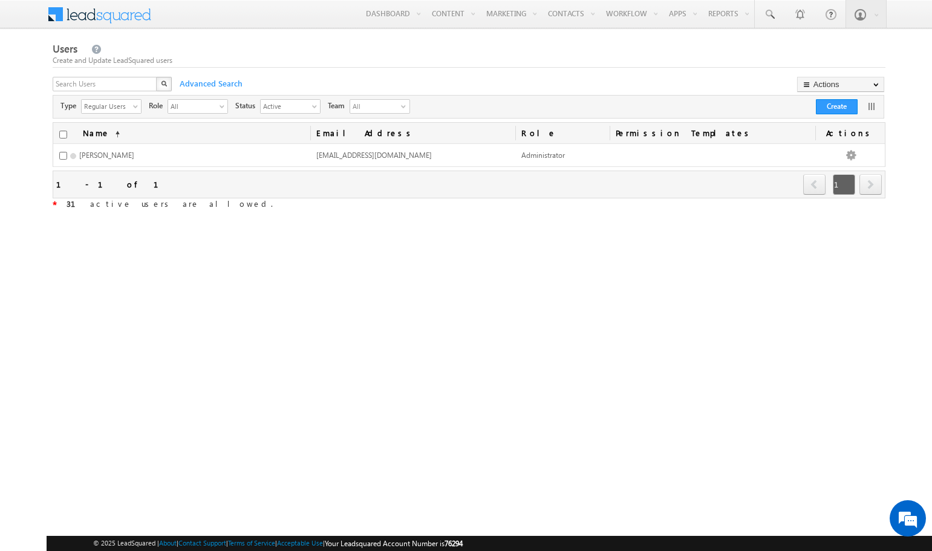
click at [111, 11] on span at bounding box center [108, 12] width 88 height 21
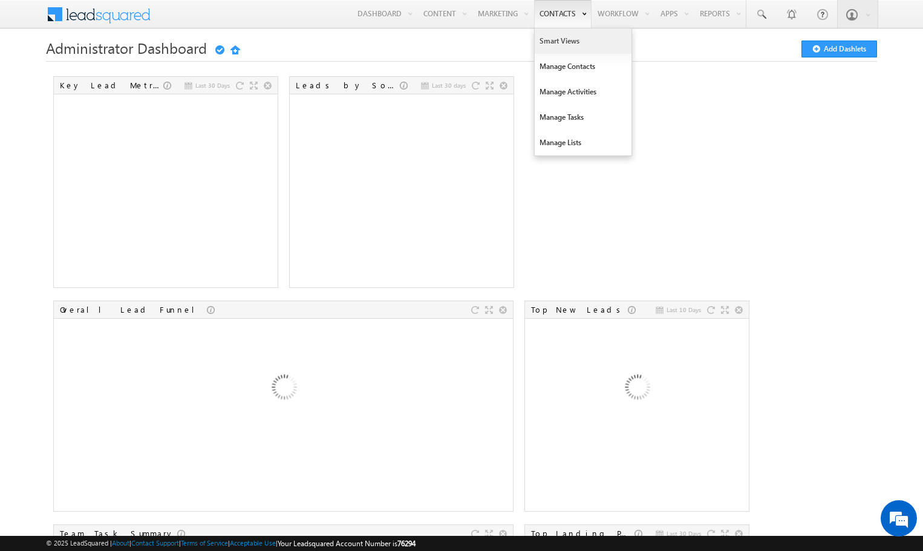
click at [546, 40] on link "Smart Views" at bounding box center [583, 40] width 97 height 25
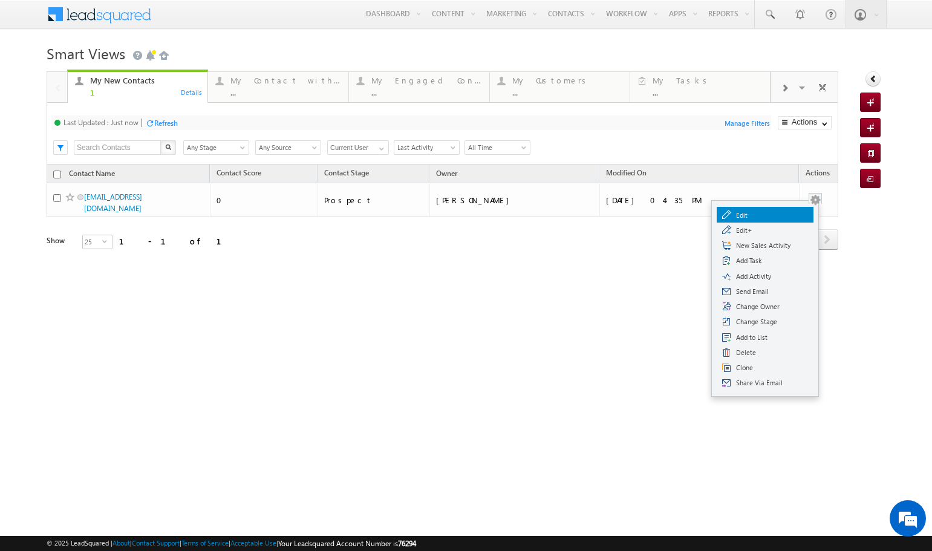
click at [761, 209] on link "Edit" at bounding box center [765, 214] width 97 height 15
checkbox input "true"
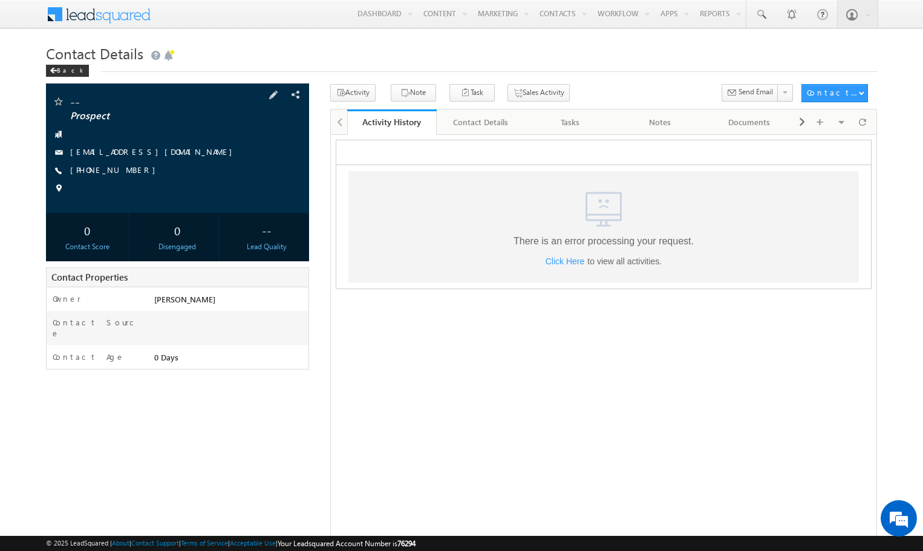
click at [59, 173] on span at bounding box center [58, 171] width 12 height 12
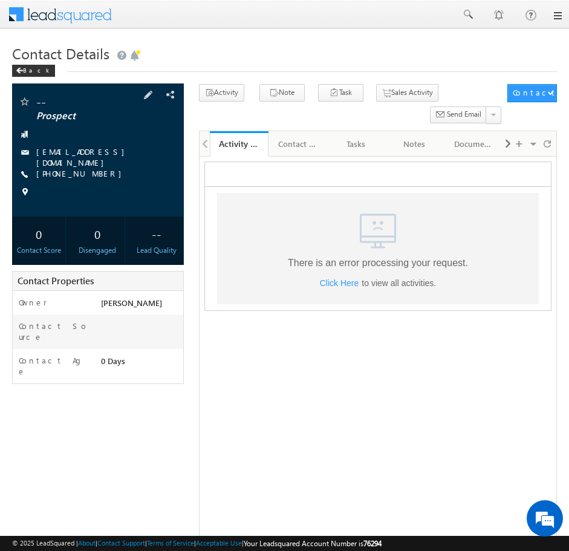
click at [23, 170] on span at bounding box center [24, 174] width 12 height 12
